Goal: Task Accomplishment & Management: Manage account settings

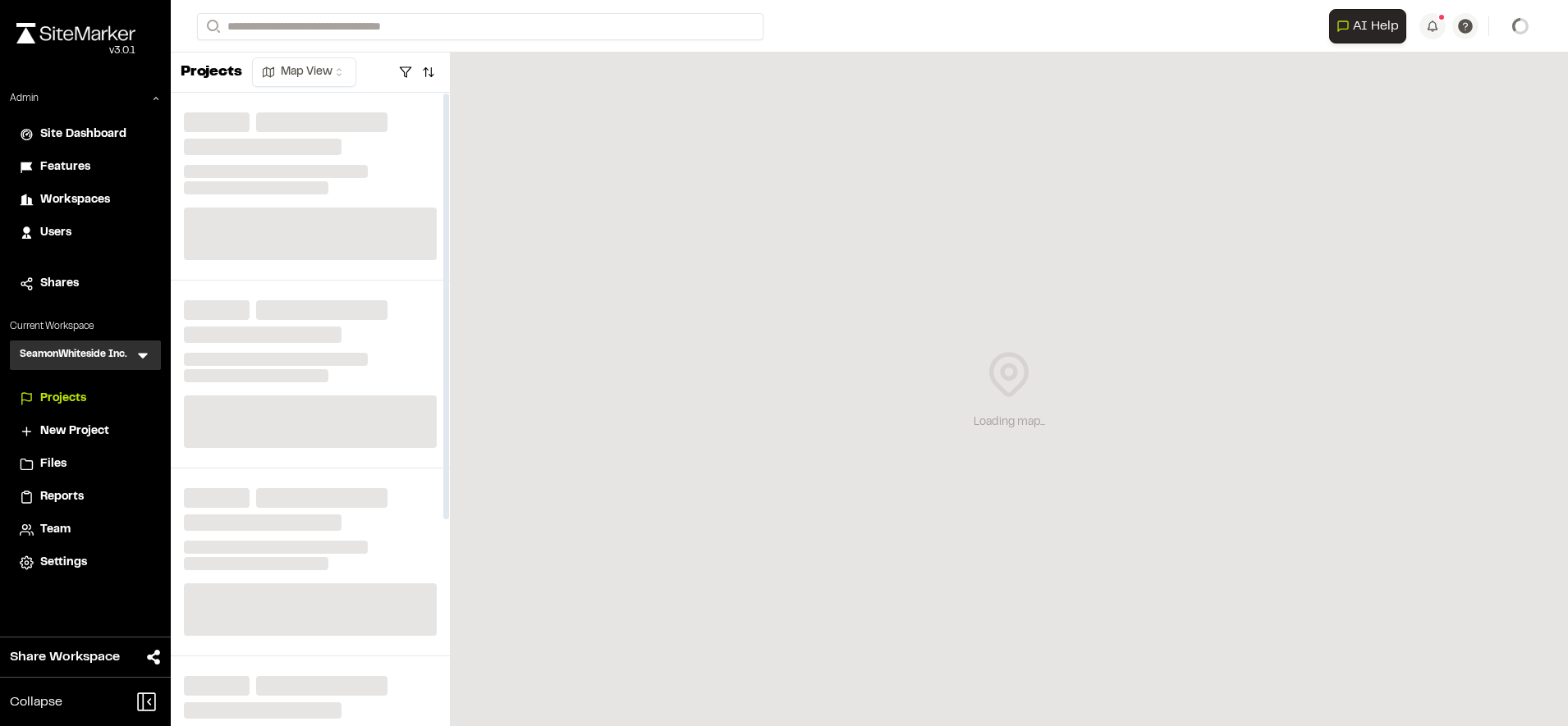
click at [76, 203] on span "Workspaces" at bounding box center [75, 200] width 70 height 18
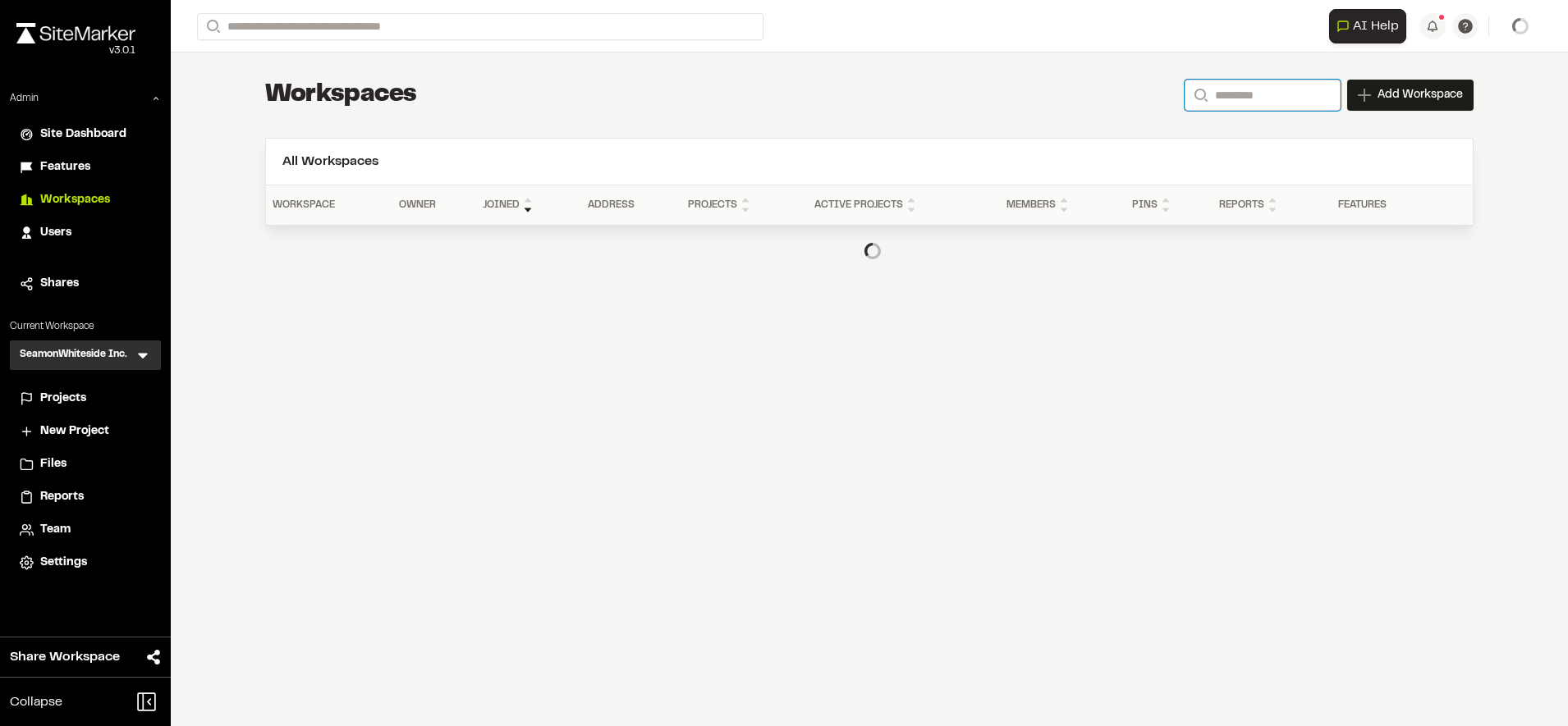
click at [1244, 105] on input "Search" at bounding box center [1262, 94] width 156 height 31
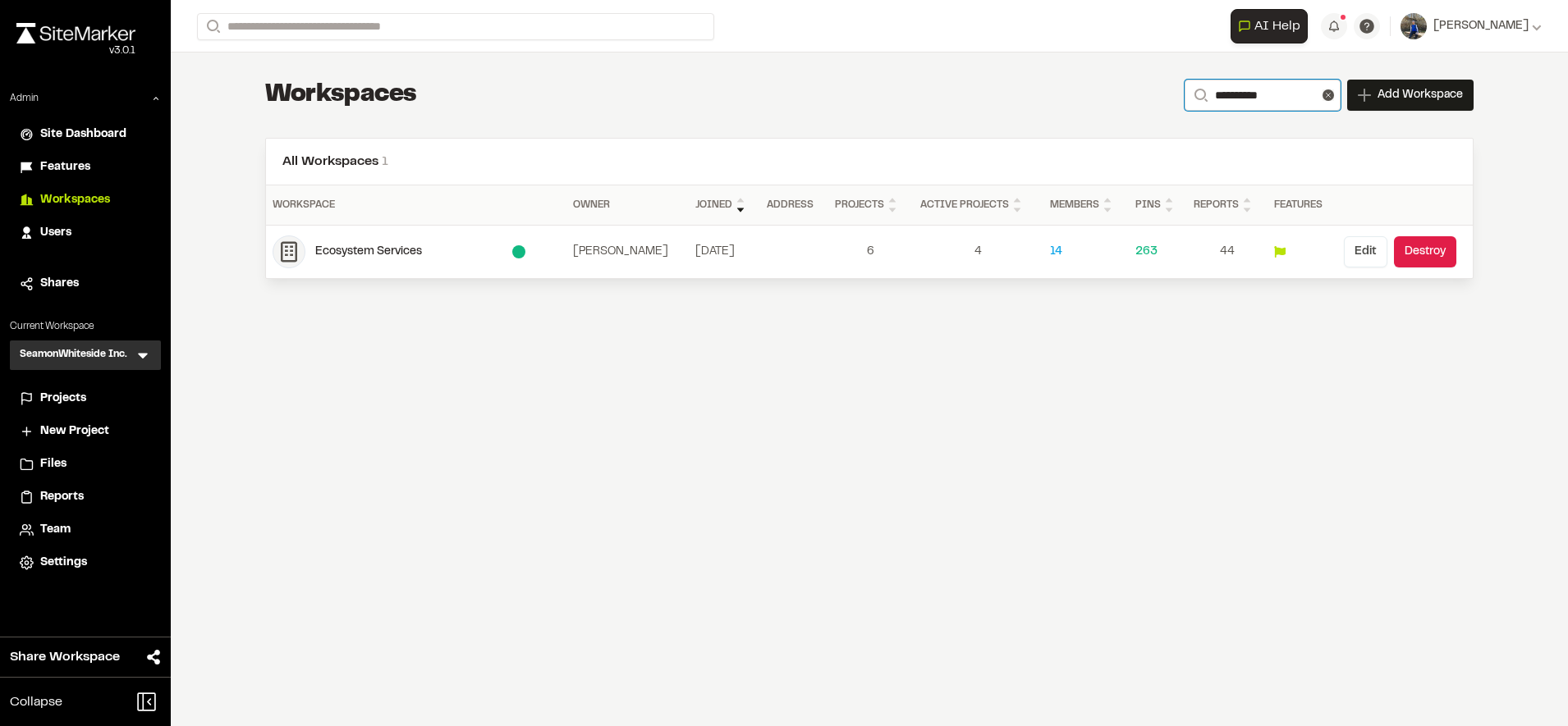
type input "**********"
click at [1365, 248] on button "Edit" at bounding box center [1365, 251] width 43 height 31
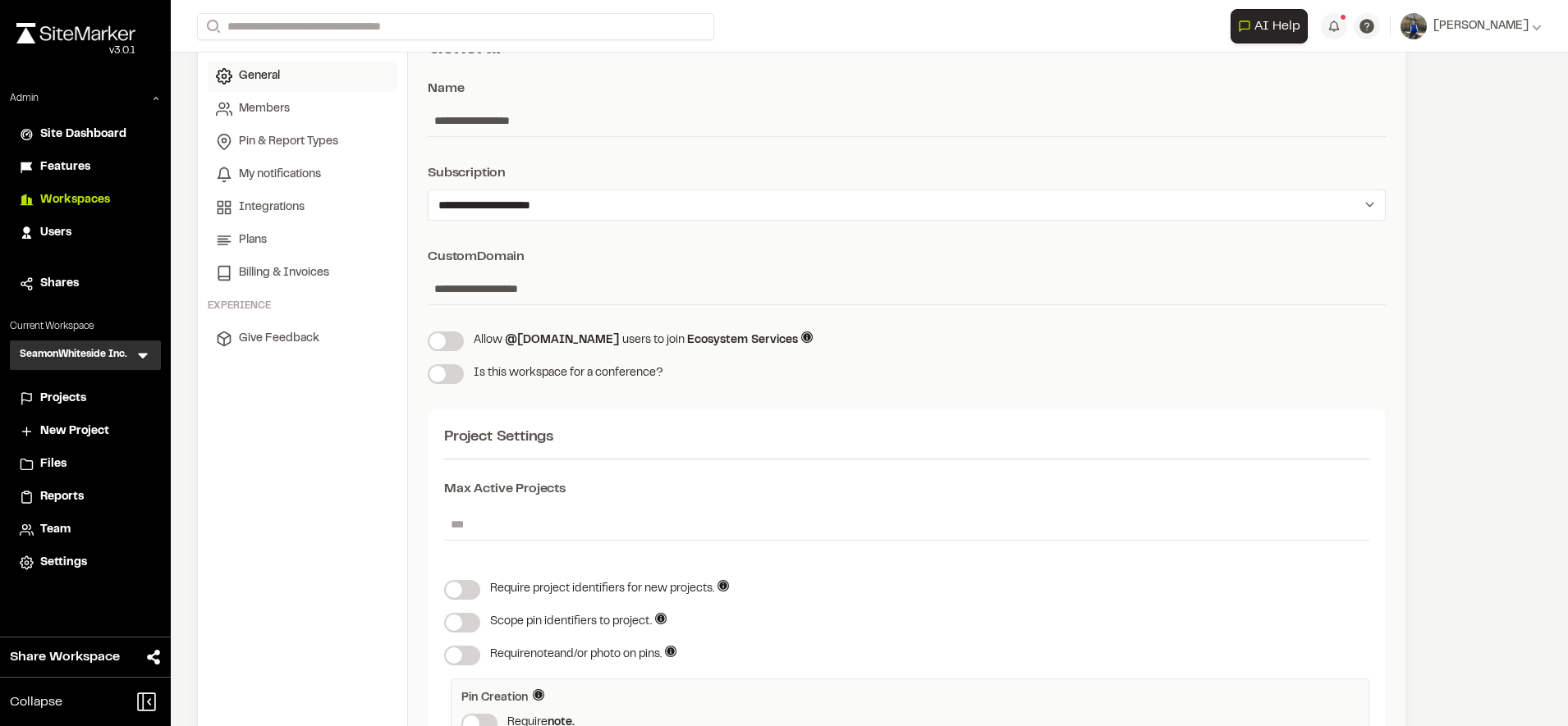
scroll to position [112, 0]
click at [525, 528] on input "*" at bounding box center [907, 521] width 925 height 31
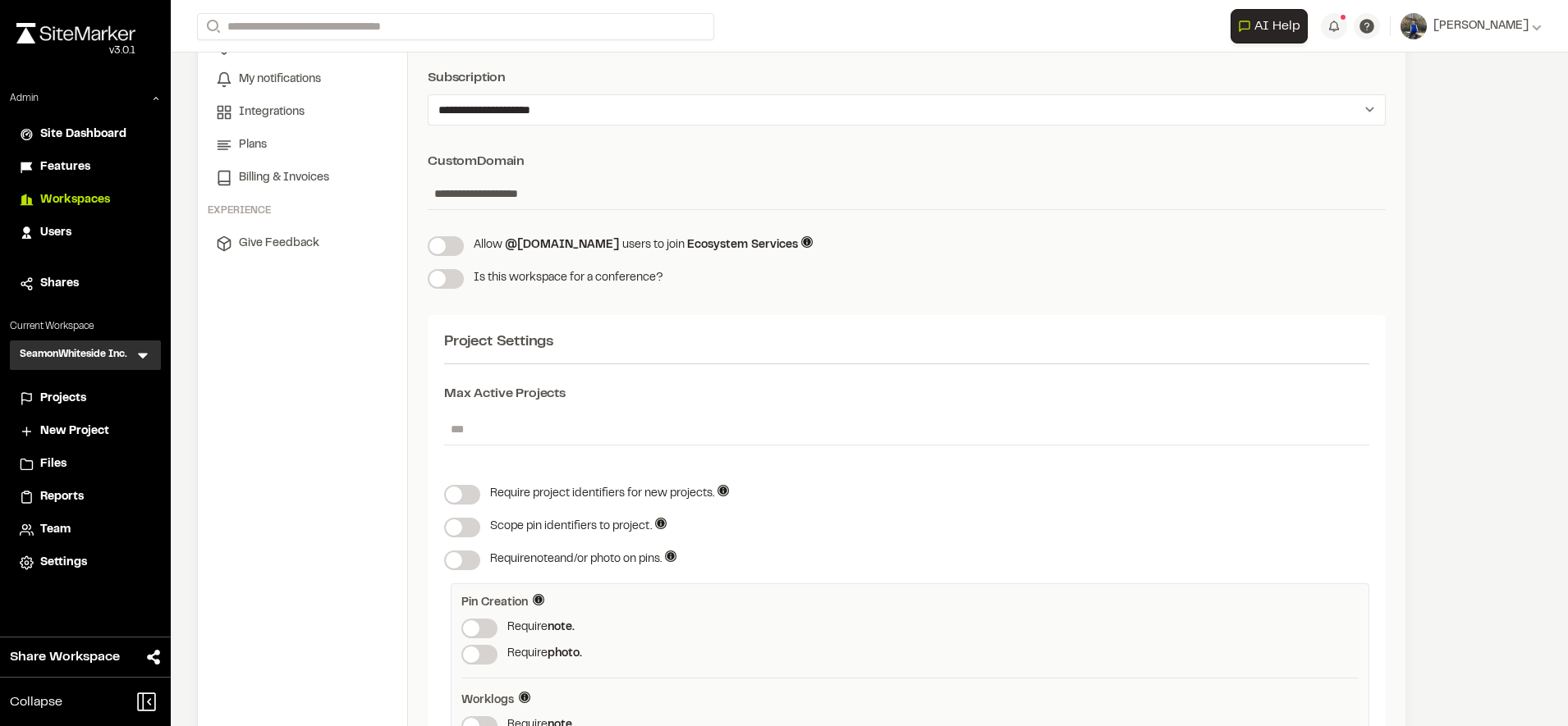
scroll to position [203, 0]
type input "*"
click at [546, 331] on div "Project Settings Max Active Projects * Require project identifiers for new proj…" at bounding box center [907, 564] width 958 height 498
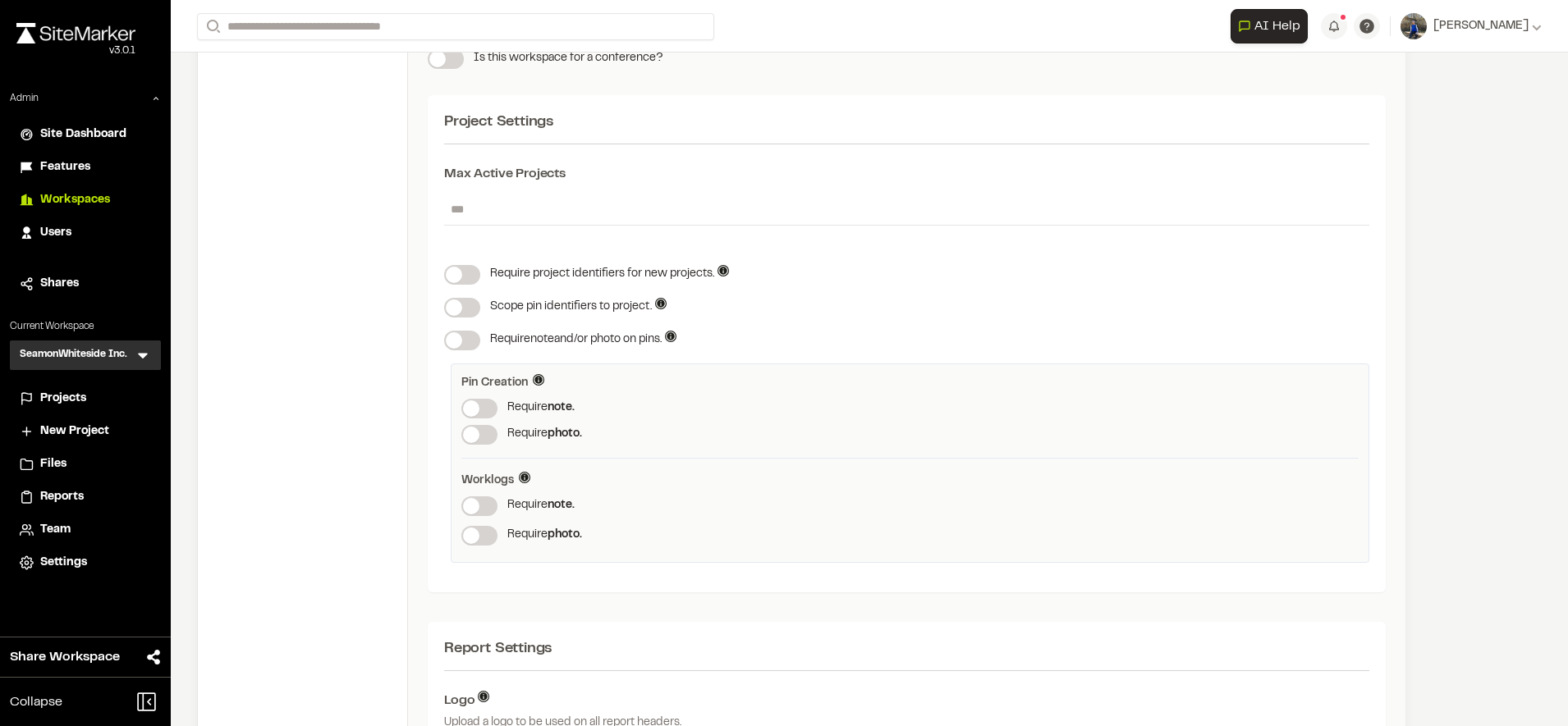
scroll to position [420, 0]
click at [70, 403] on span "Projects" at bounding box center [63, 399] width 46 height 18
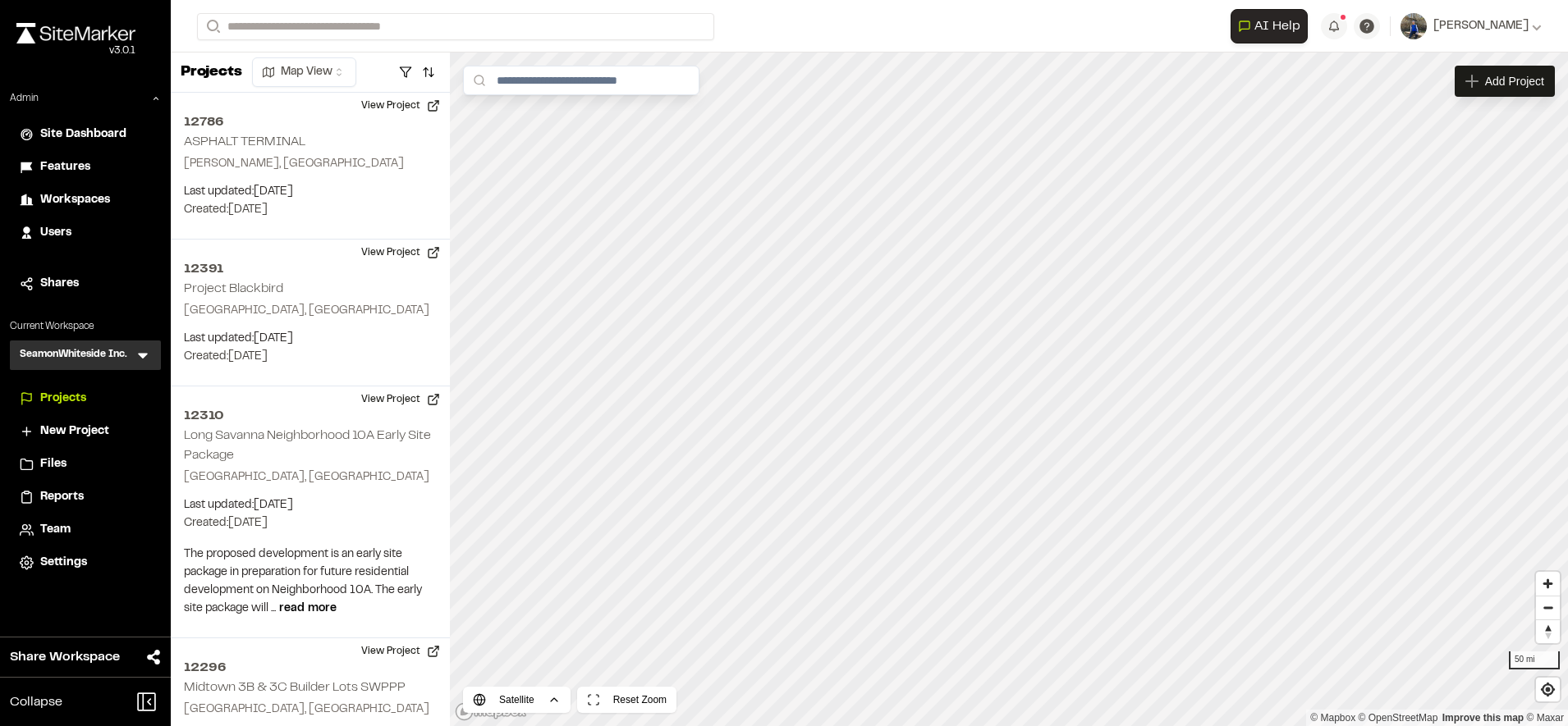
click at [76, 236] on div "Users" at bounding box center [95, 233] width 111 height 18
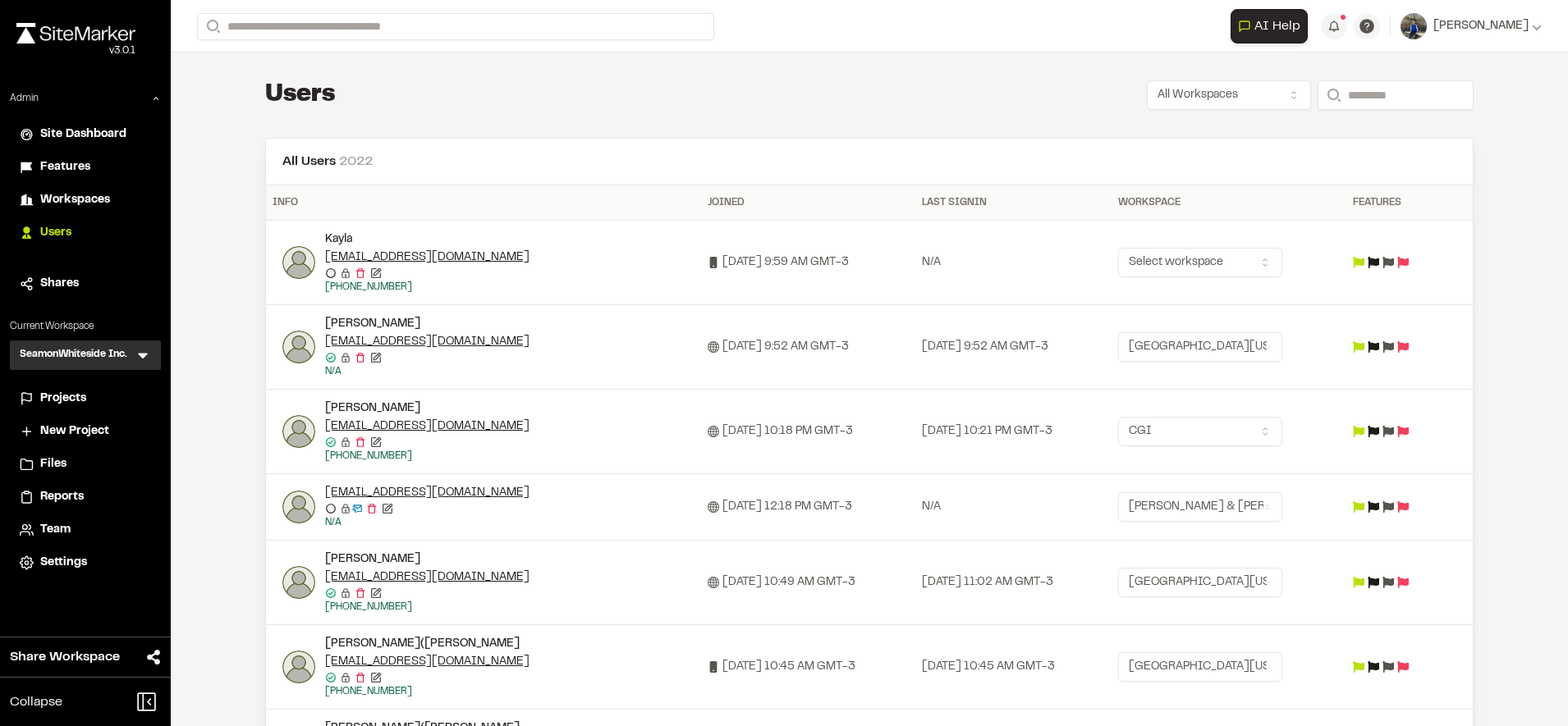
click at [1223, 263] on html "Close sidebar v 3.0.1 Admin Site Dashboard Features Workspaces Users Shares Cur…" at bounding box center [784, 363] width 1568 height 726
click at [1210, 296] on div "User has not yet joined any workspaces" at bounding box center [1257, 300] width 218 height 31
click at [948, 238] on html "Close sidebar v 3.0.1 Admin Site Dashboard Features Workspaces Users Shares Cur…" at bounding box center [784, 363] width 1568 height 726
click at [91, 191] on span "Workspaces" at bounding box center [75, 200] width 70 height 18
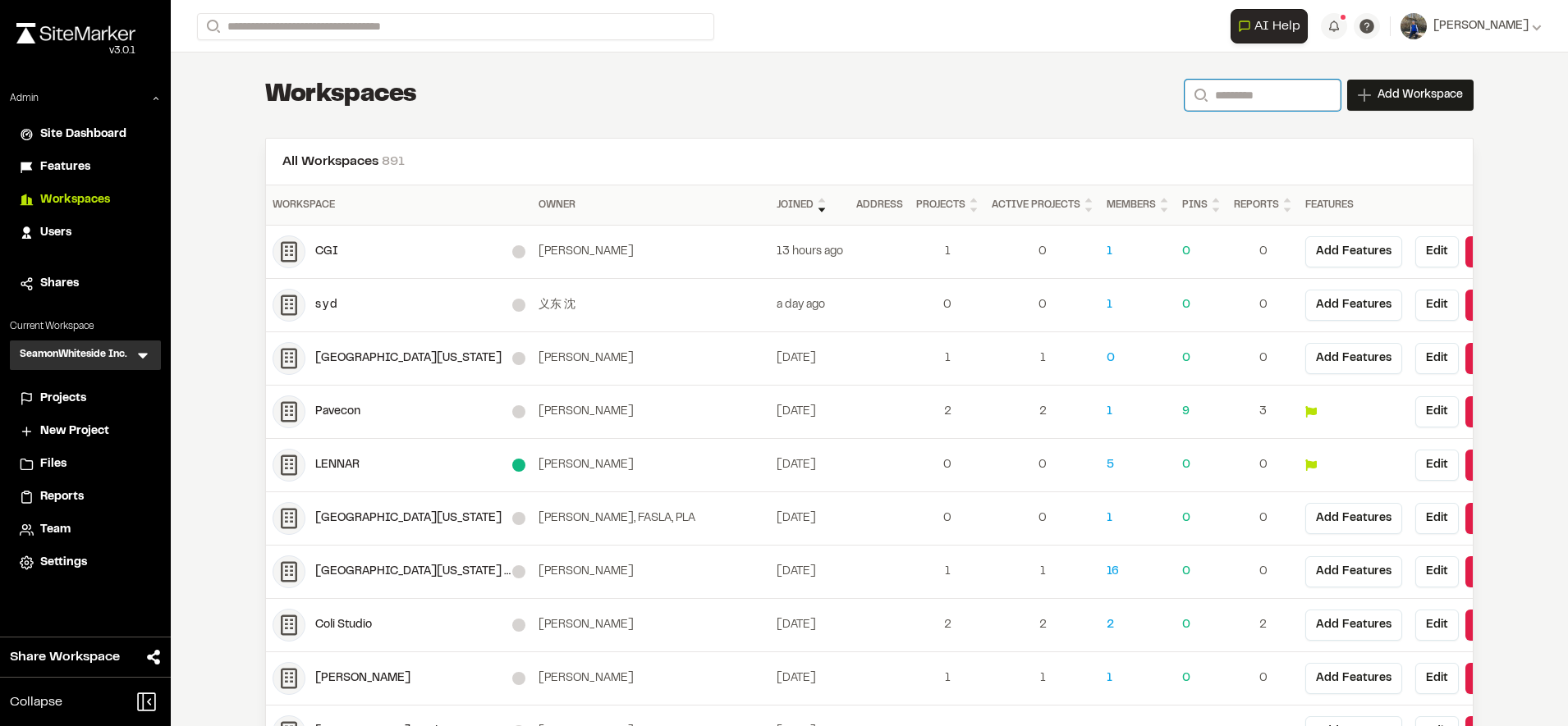
click at [1219, 97] on input "Search" at bounding box center [1262, 94] width 156 height 31
click at [921, 99] on div "**********" at bounding box center [869, 94] width 1209 height 33
click at [1231, 111] on div "**********" at bounding box center [869, 94] width 1209 height 33
click at [1234, 103] on input "Search" at bounding box center [1262, 94] width 156 height 31
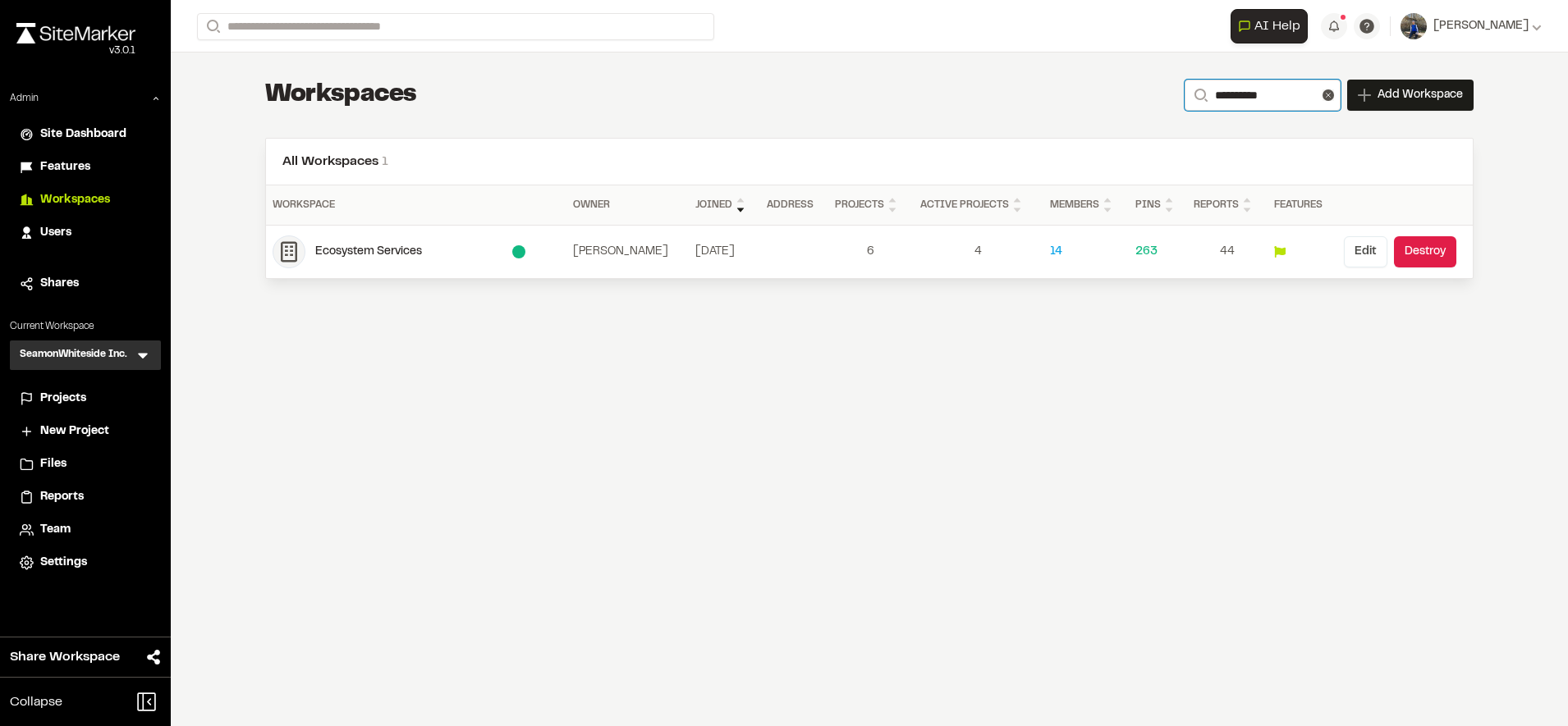
type input "**********"
click at [1353, 252] on button "Edit" at bounding box center [1365, 251] width 43 height 31
